Goal: Information Seeking & Learning: Compare options

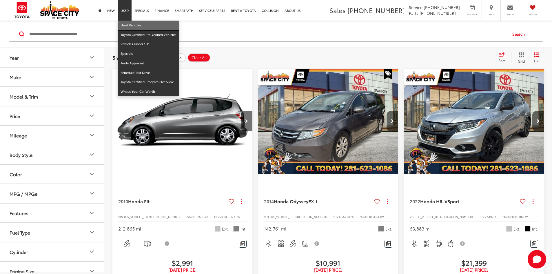
click at [127, 21] on link "Used Vehicles" at bounding box center [148, 26] width 61 height 10
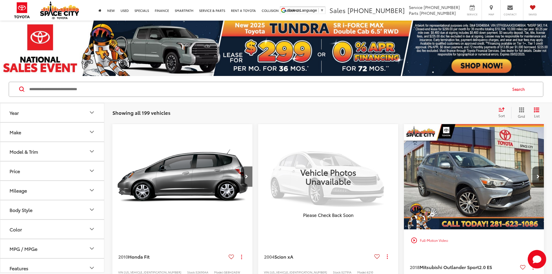
click at [93, 157] on button "Model & Trim" at bounding box center [52, 151] width 104 height 19
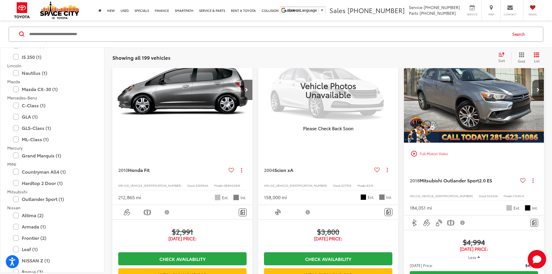
scroll to position [666, 0]
click at [17, 179] on label "Hardtop 2 Door (1)" at bounding box center [52, 180] width 78 height 10
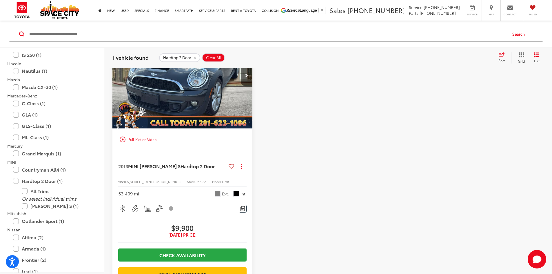
scroll to position [113, 0]
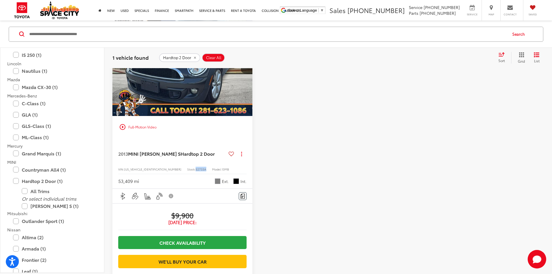
drag, startPoint x: 183, startPoint y: 142, endPoint x: 172, endPoint y: 144, distance: 11.5
click at [172, 166] on div "VIN: WMWSV3C54DT395109 Stock: 52733A Model: 13MB" at bounding box center [182, 168] width 128 height 4
